Goal: Check status: Check status

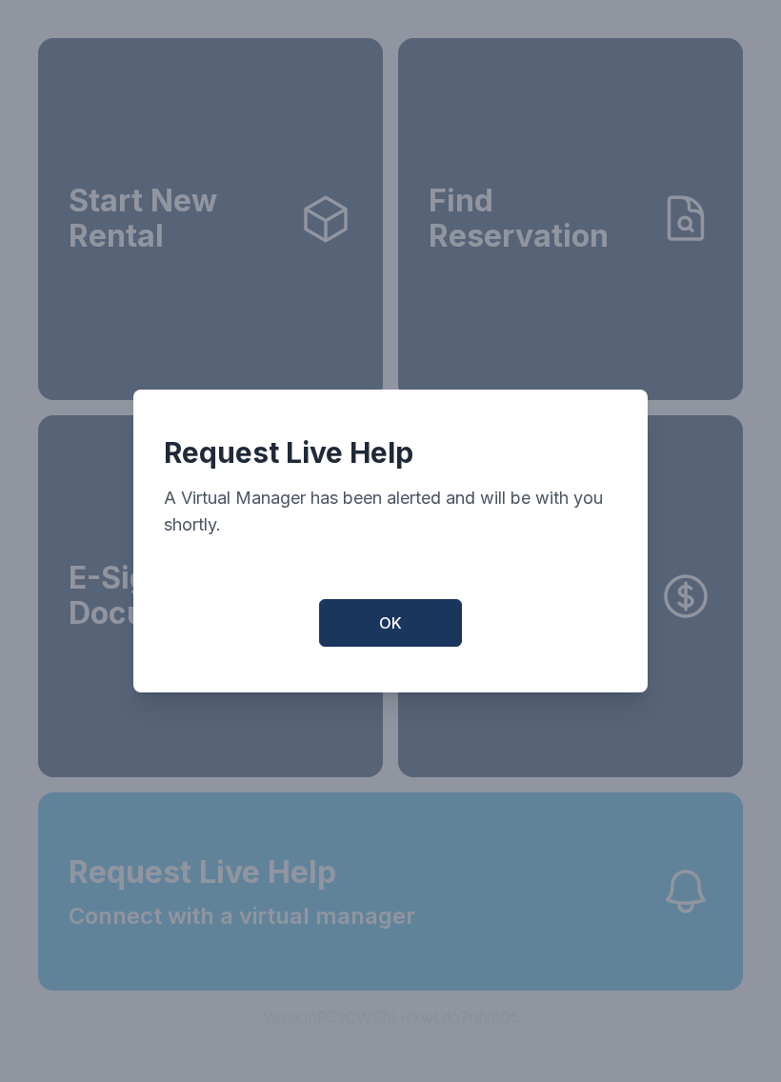
click at [379, 621] on span "OK" at bounding box center [390, 622] width 23 height 23
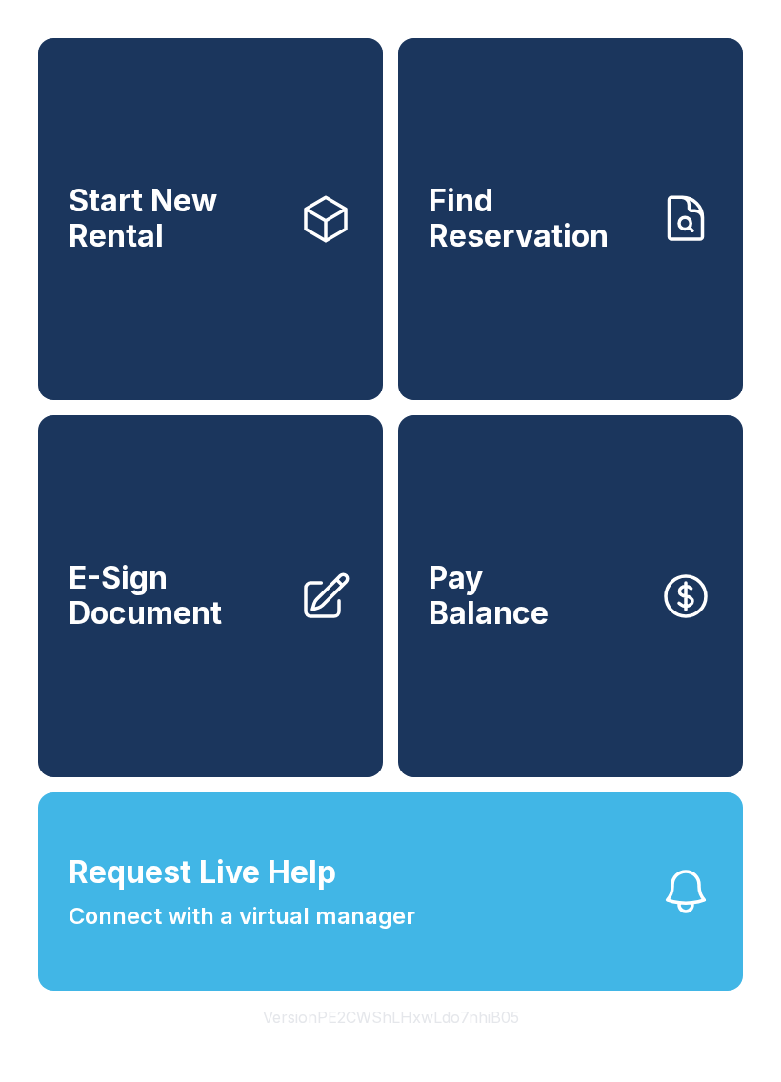
click at [393, 933] on span "Connect with a virtual manager" at bounding box center [242, 916] width 347 height 34
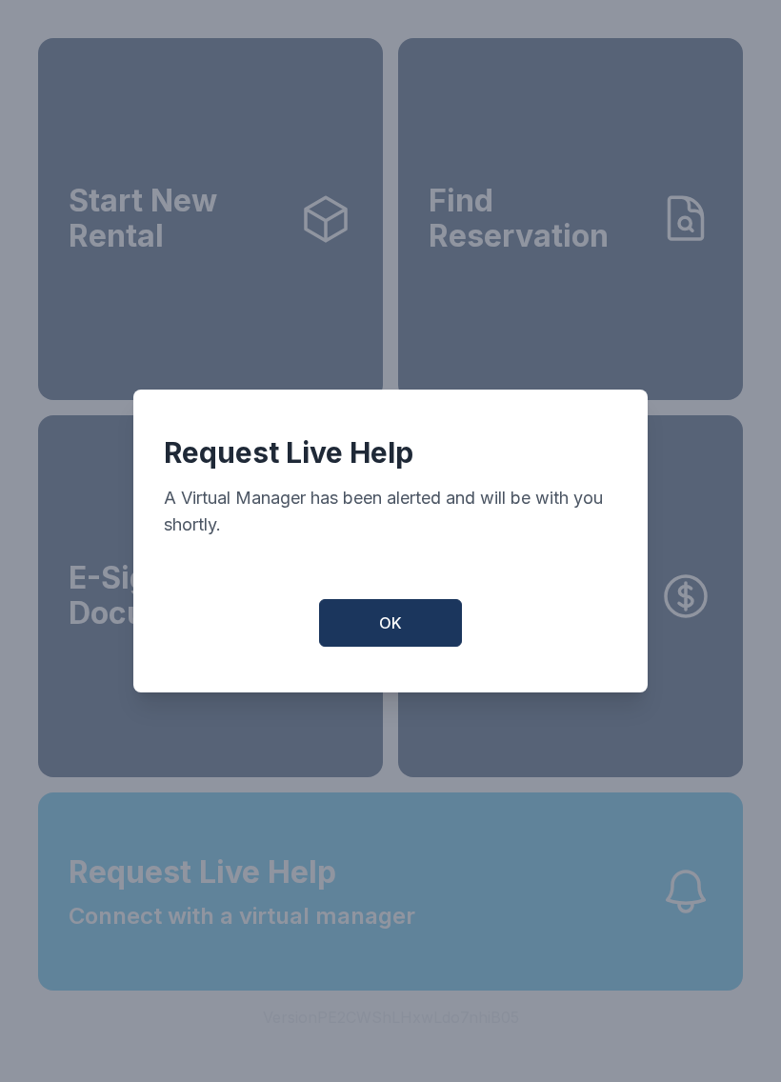
click at [391, 603] on div "Request Live Help A Virtual Manager has been alerted and will be with you short…" at bounding box center [390, 541] width 514 height 303
click at [390, 602] on div "Request Live Help A Virtual Manager has been alerted and will be with you short…" at bounding box center [390, 541] width 514 height 303
click at [429, 621] on button "OK" at bounding box center [390, 623] width 143 height 48
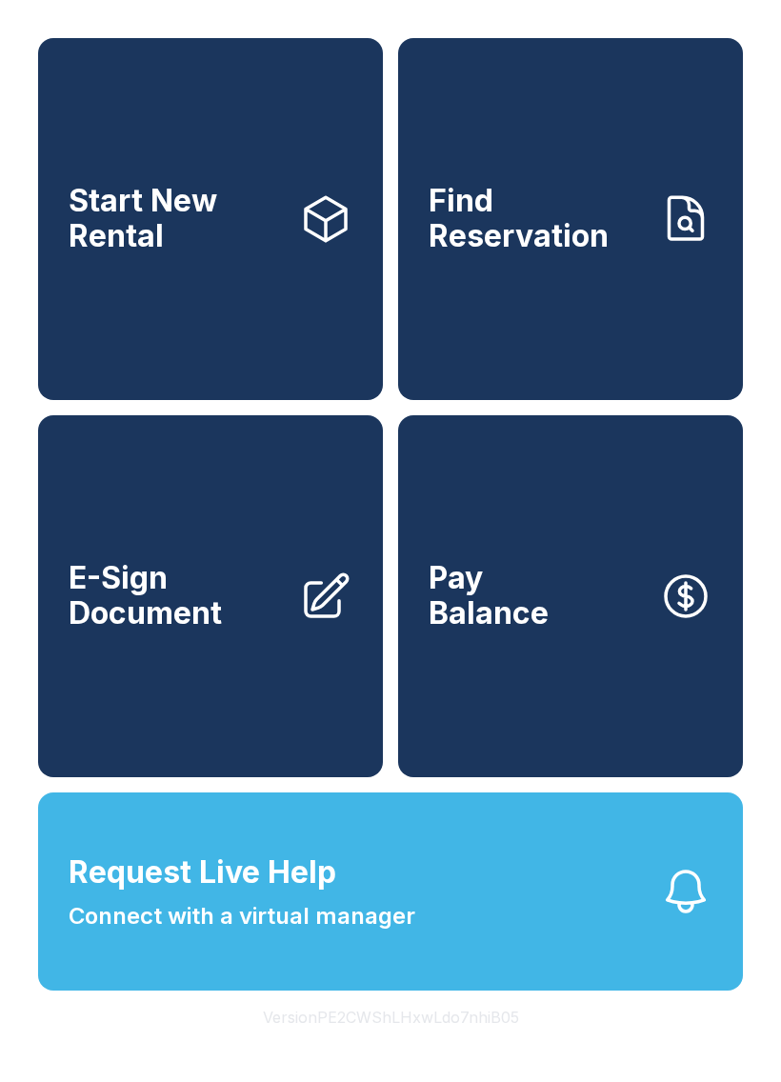
click at [512, 989] on button "Request Live Help Connect with a virtual manager" at bounding box center [390, 891] width 705 height 198
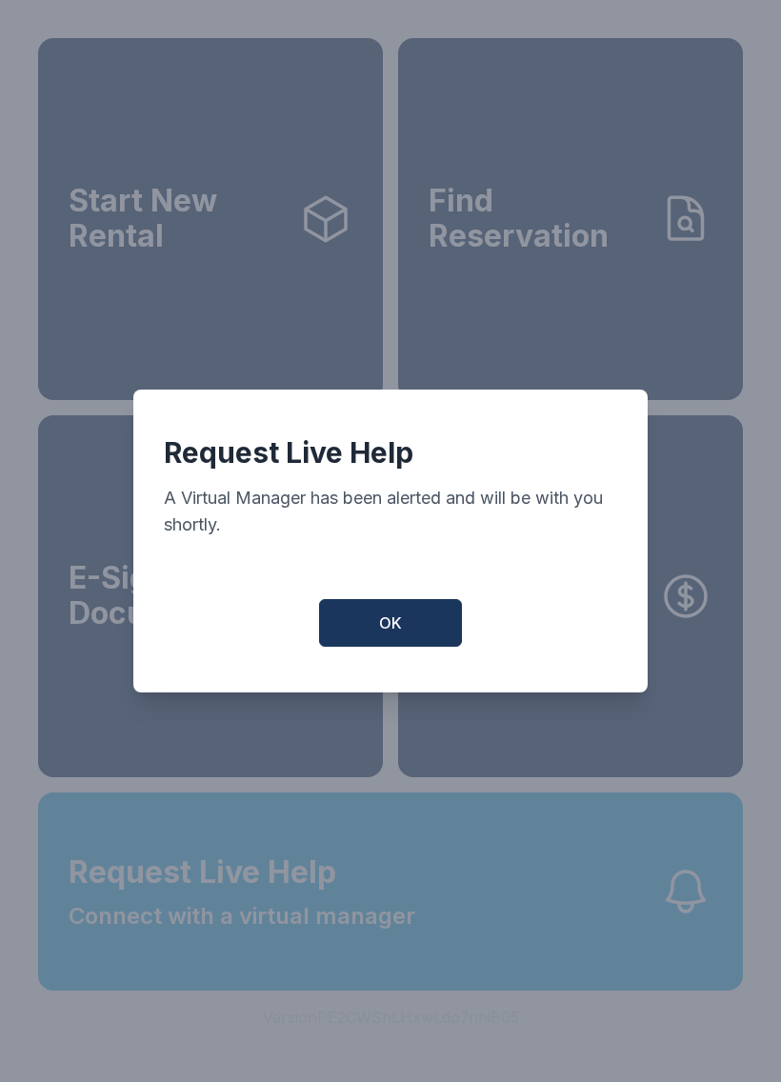
click at [431, 636] on button "OK" at bounding box center [390, 623] width 143 height 48
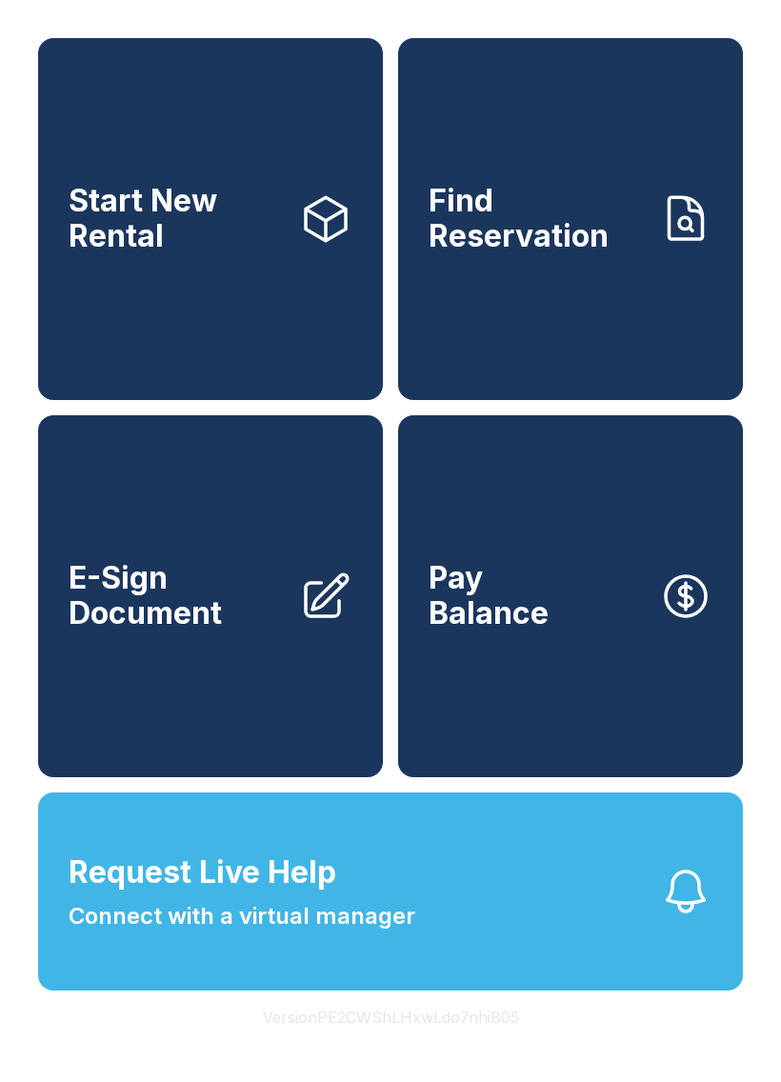
click at [599, 310] on link "Find Reservation" at bounding box center [570, 219] width 345 height 362
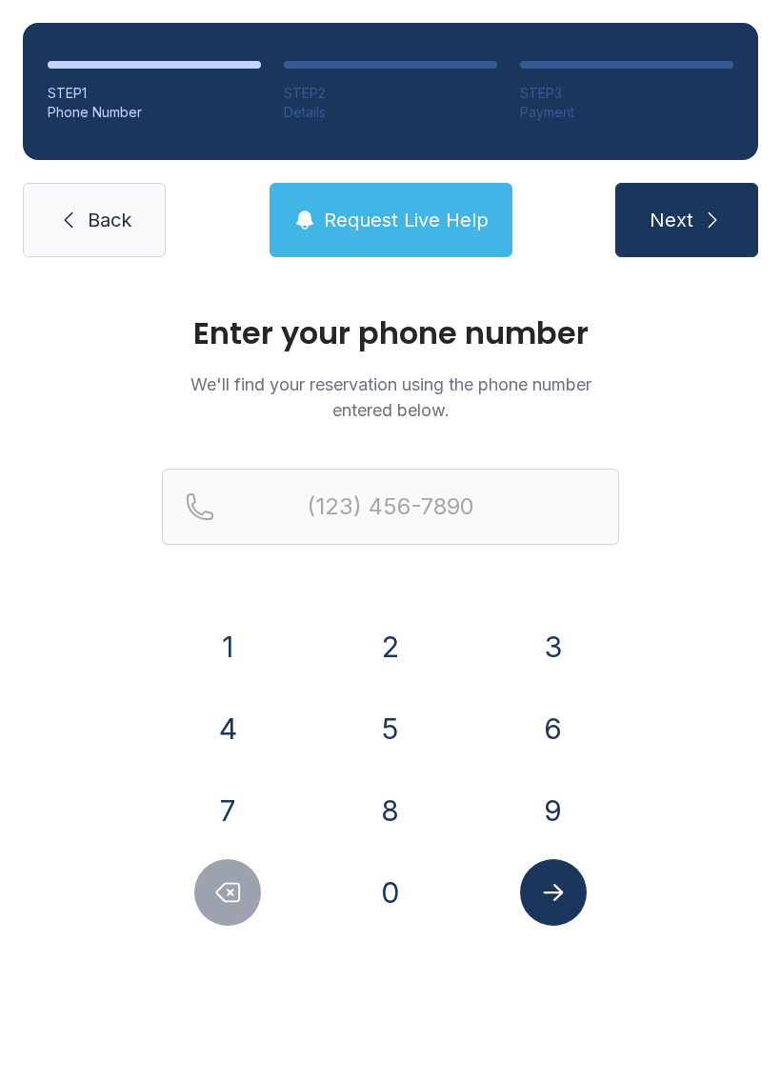
click at [410, 807] on button "8" at bounding box center [390, 810] width 67 height 67
click at [390, 881] on button "0" at bounding box center [390, 892] width 67 height 67
click at [406, 671] on button "2" at bounding box center [390, 646] width 67 height 67
click at [258, 736] on button "4" at bounding box center [227, 728] width 67 height 67
click at [545, 785] on button "9" at bounding box center [553, 810] width 67 height 67
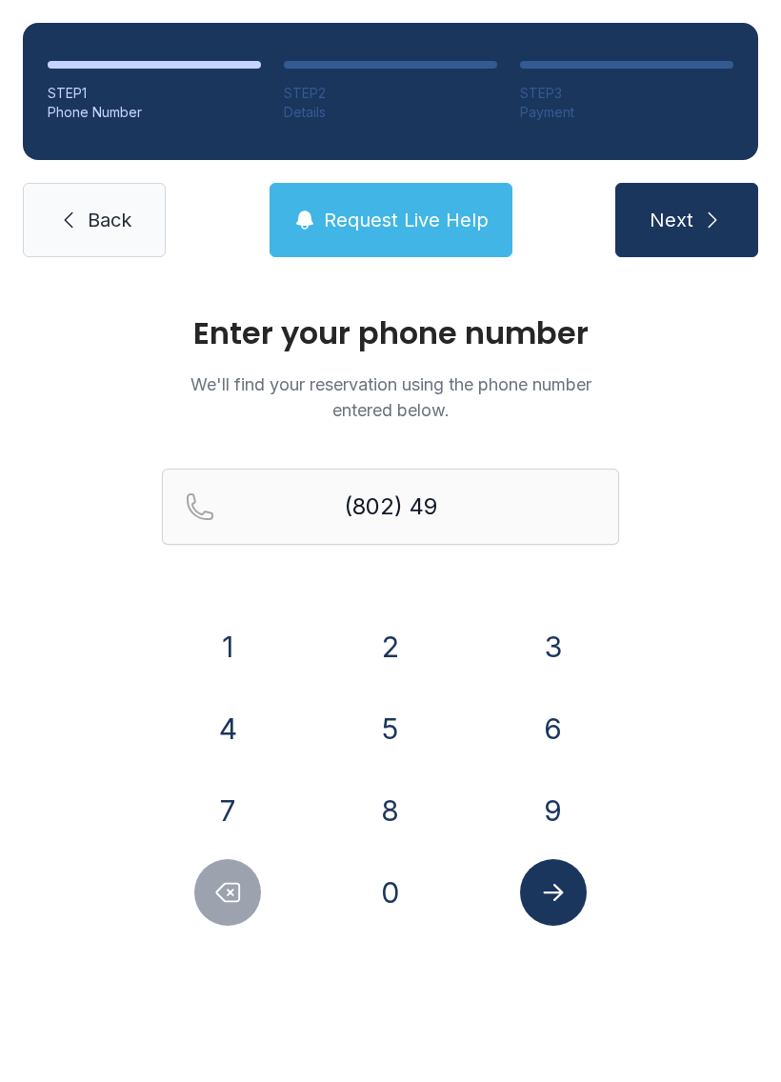
click at [386, 744] on button "5" at bounding box center [390, 728] width 67 height 67
click at [539, 805] on button "9" at bounding box center [553, 810] width 67 height 67
click at [538, 804] on button "9" at bounding box center [553, 810] width 67 height 67
click at [571, 658] on button "3" at bounding box center [553, 646] width 67 height 67
click at [410, 787] on button "8" at bounding box center [390, 810] width 67 height 67
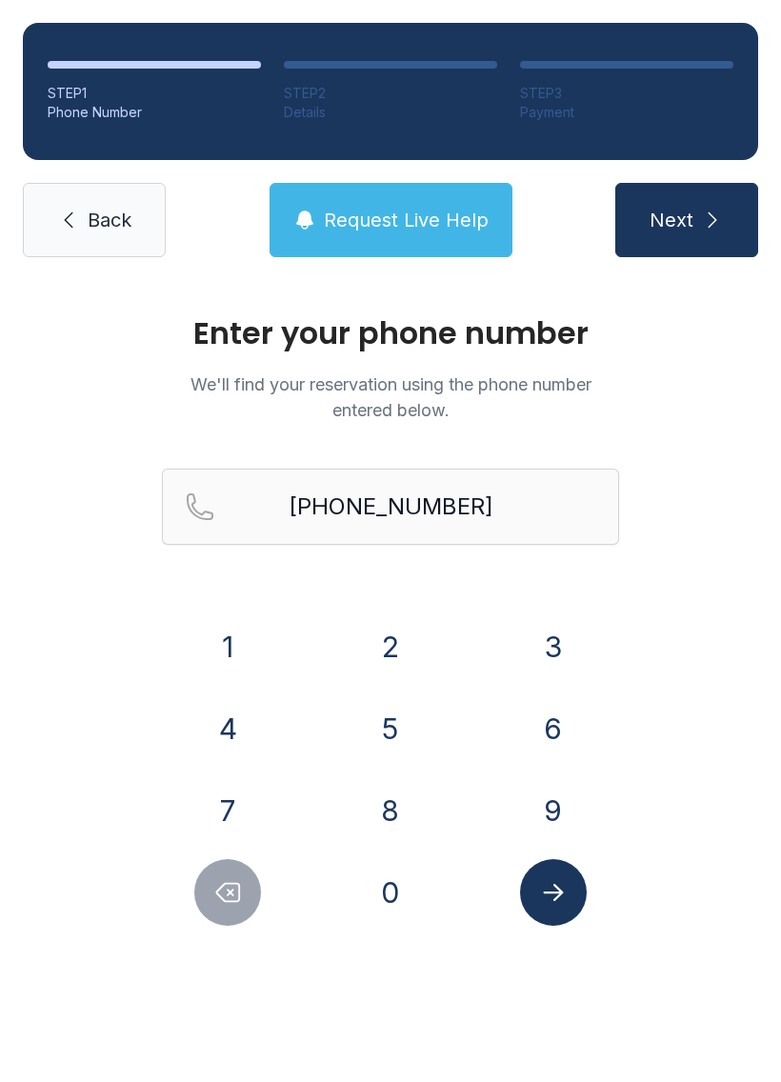
click at [557, 895] on icon "Submit lookup form" at bounding box center [553, 892] width 29 height 29
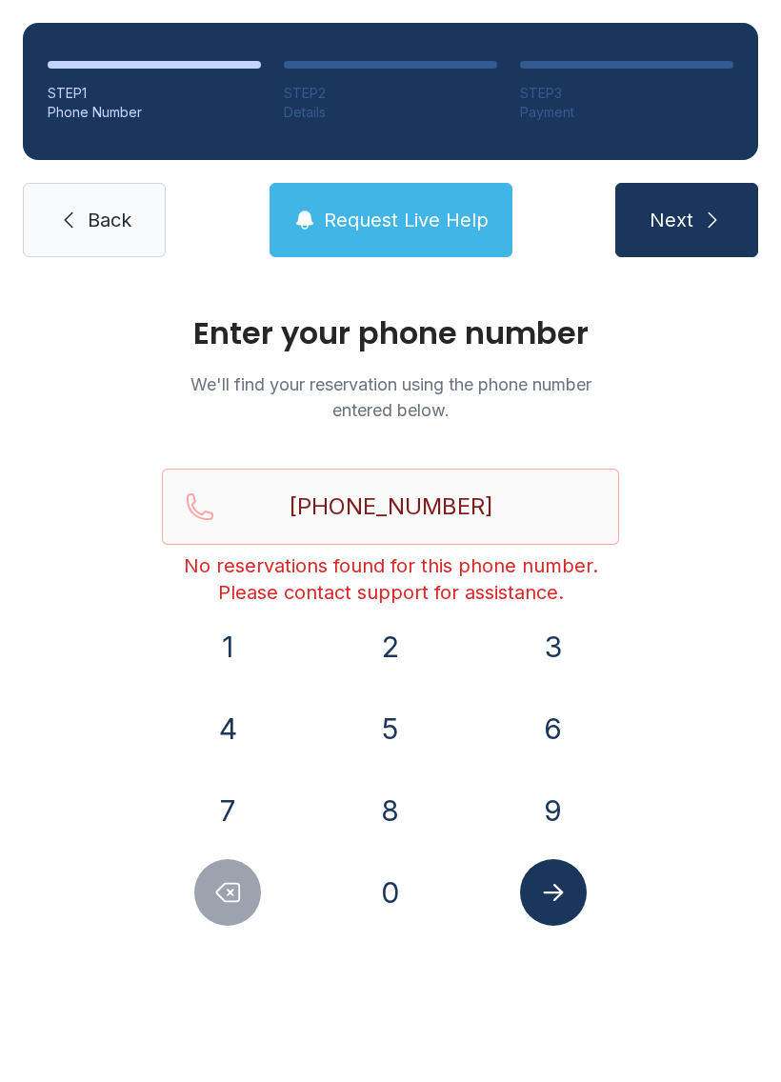
click at [92, 32] on ol "STEP 1 Phone Number STEP 2 Details STEP 3 Payment" at bounding box center [390, 91] width 735 height 137
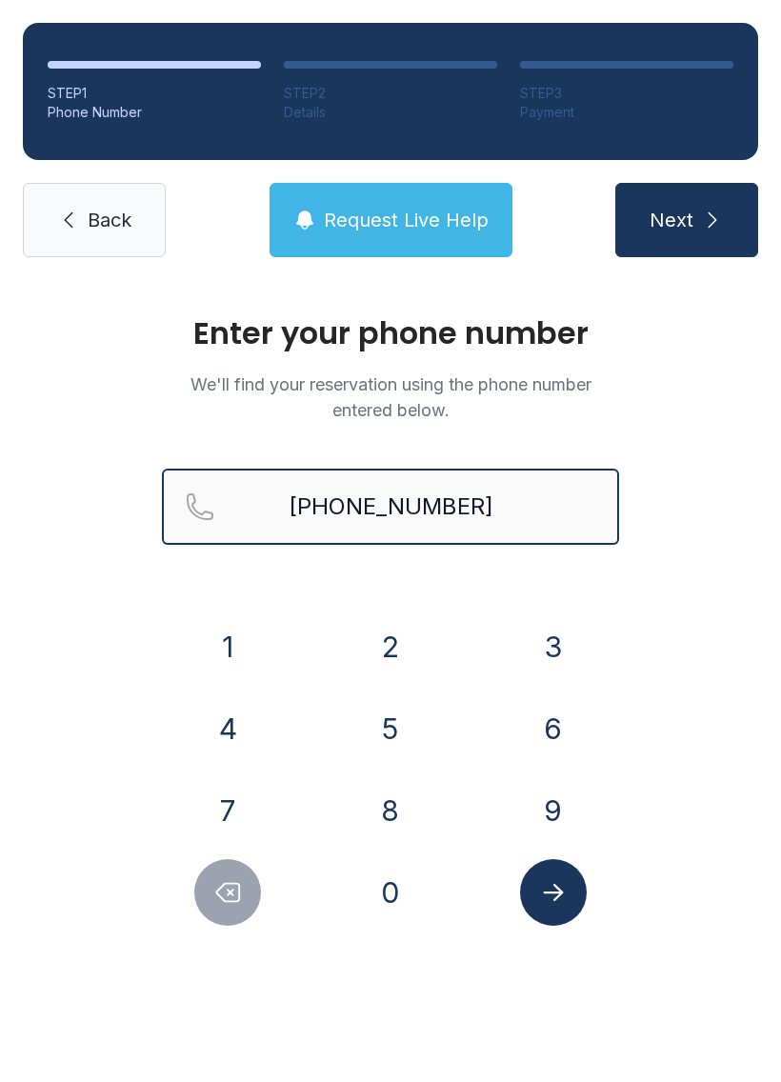
click at [454, 512] on input "[PHONE_NUMBER]" at bounding box center [390, 507] width 457 height 76
click at [686, 220] on button "Next" at bounding box center [686, 220] width 143 height 74
type input "[PHONE_NUMBER]"
click at [686, 220] on button "Next" at bounding box center [686, 220] width 143 height 74
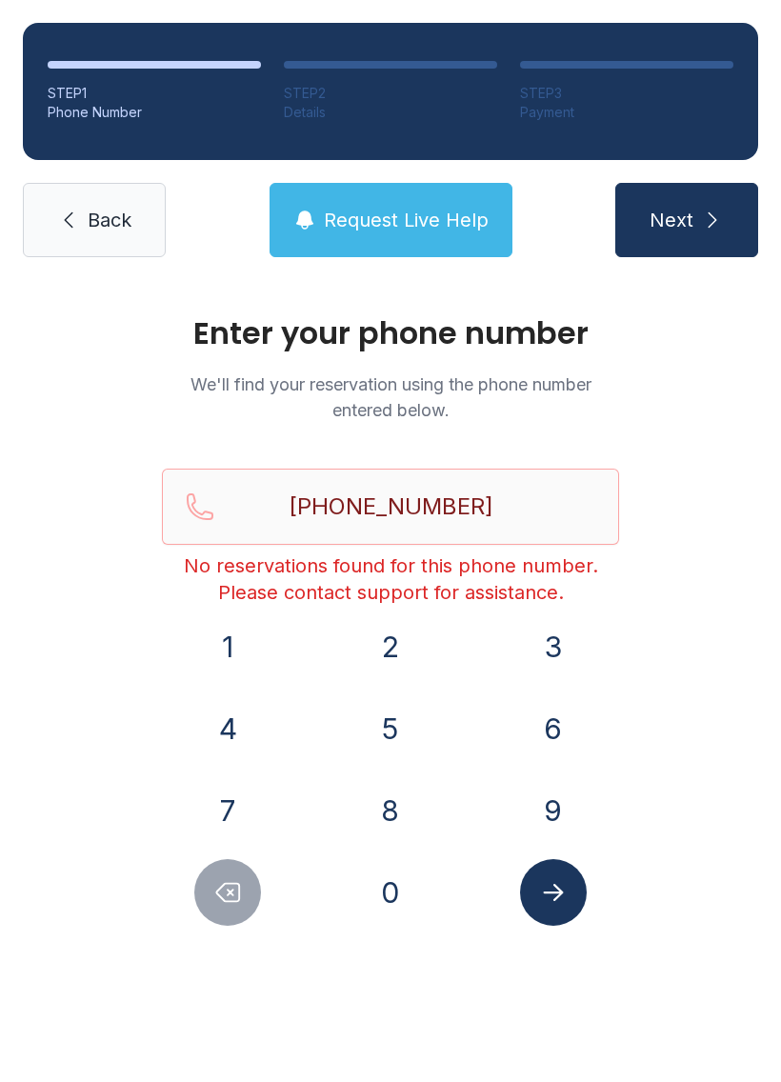
click at [110, 236] on link "Back" at bounding box center [94, 220] width 143 height 74
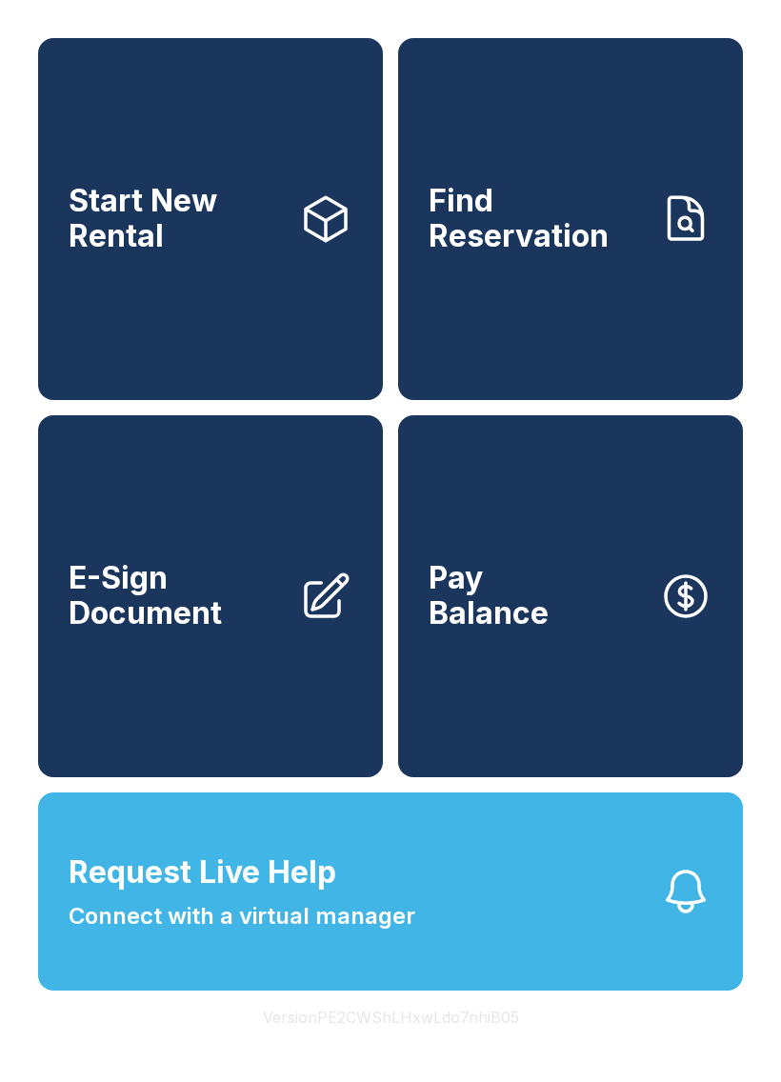
click at [468, 971] on button "Request Live Help Connect with a virtual manager" at bounding box center [390, 891] width 705 height 198
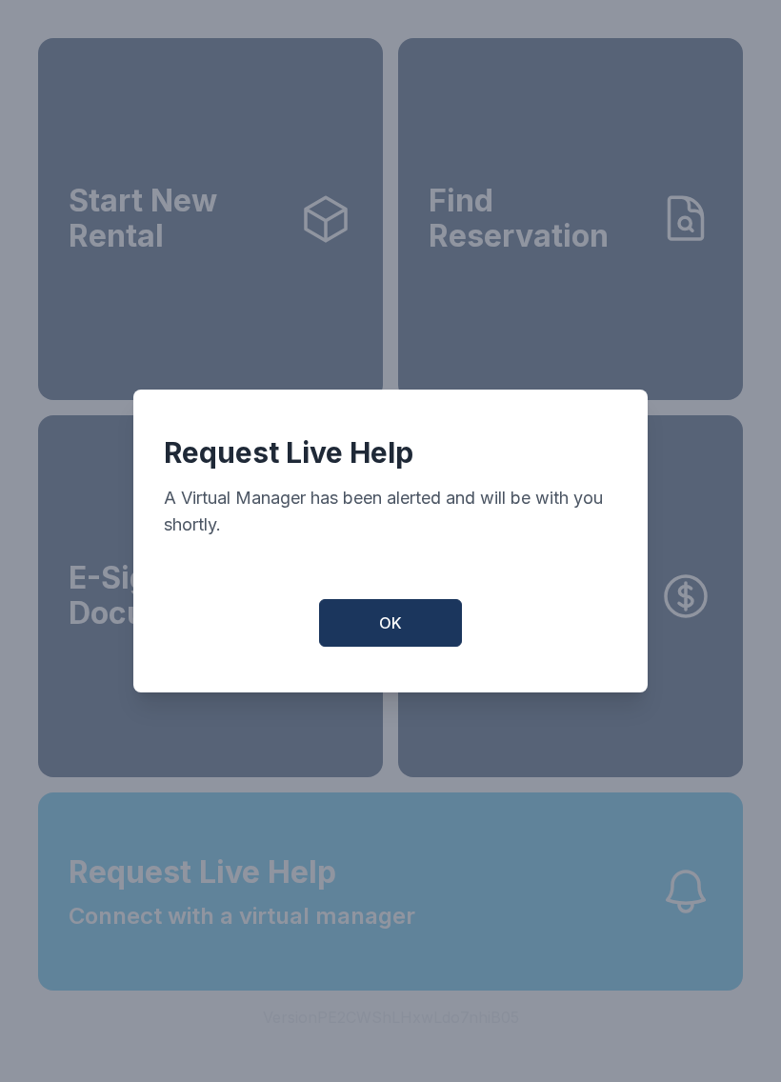
click at [398, 647] on button "OK" at bounding box center [390, 623] width 143 height 48
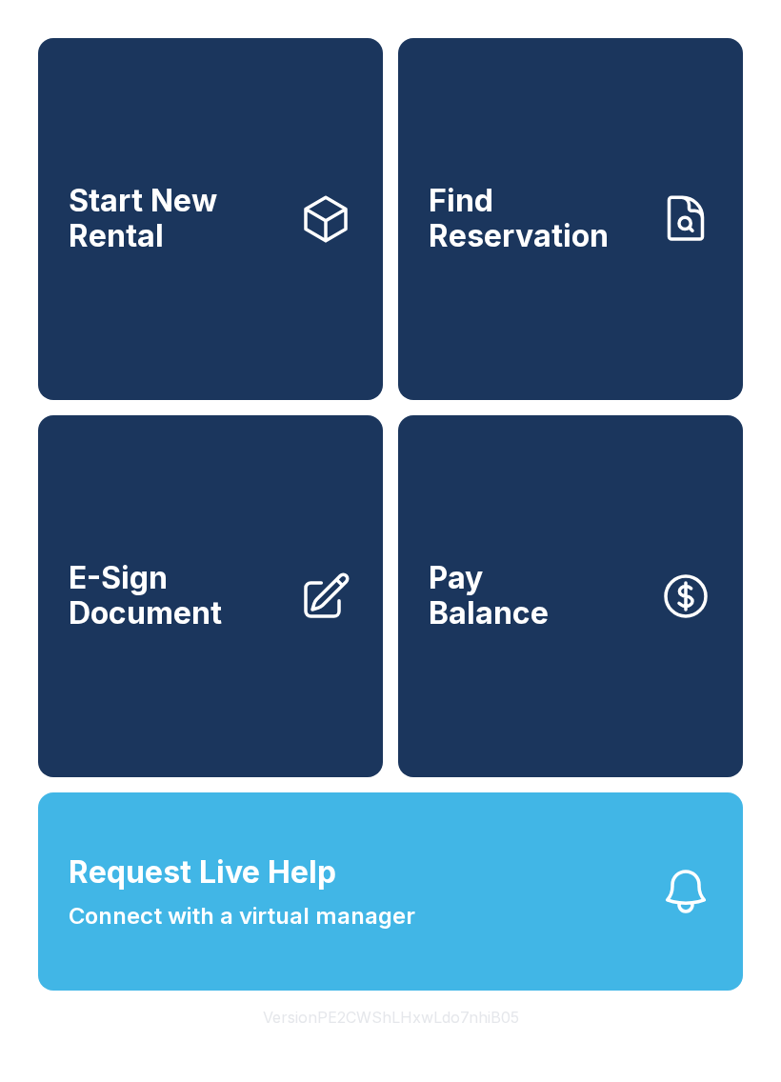
click at [366, 928] on span "Request Live Help Connect with a virtual manager" at bounding box center [242, 891] width 347 height 84
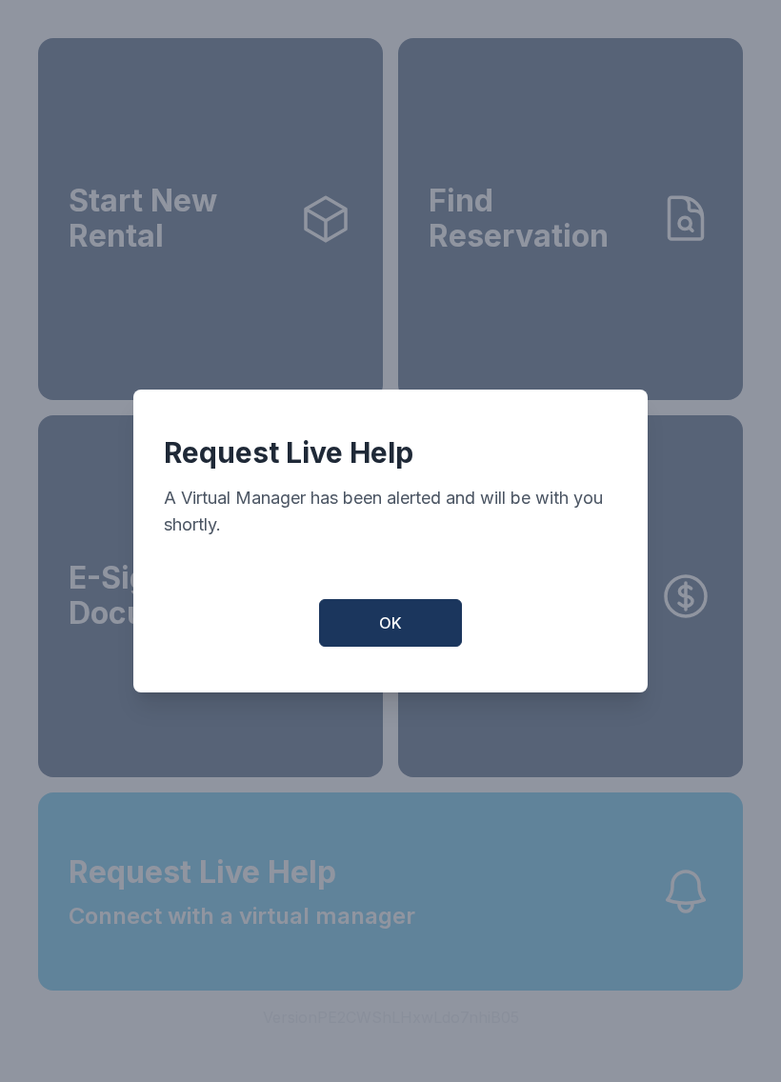
click at [378, 666] on div "Request Live Help A Virtual Manager has been alerted and will be with you short…" at bounding box center [390, 541] width 514 height 303
click at [388, 622] on span "OK" at bounding box center [390, 622] width 23 height 23
